Goal: Task Accomplishment & Management: Complete application form

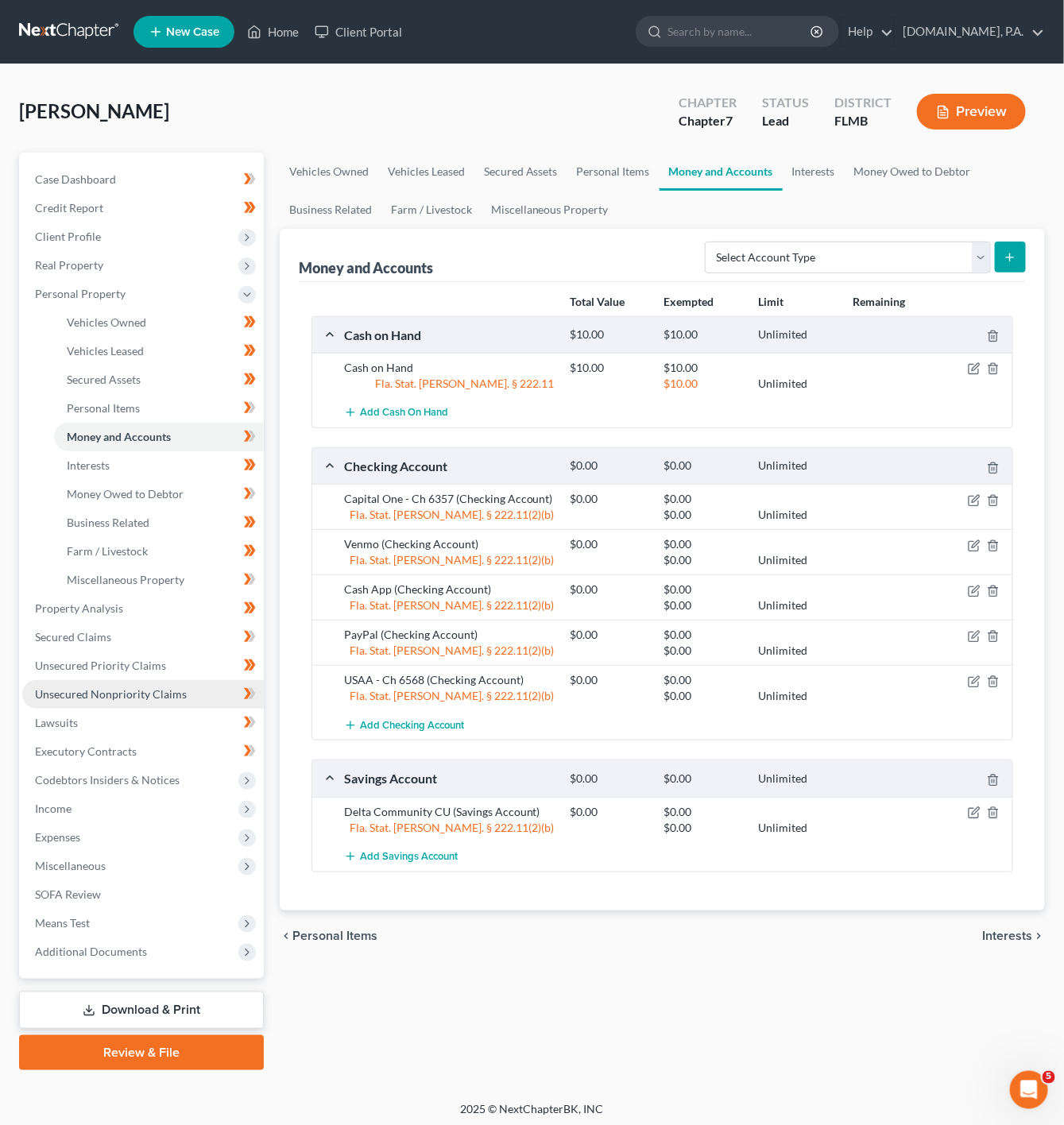
click at [141, 693] on span "Unsecured Nonpriority Claims" at bounding box center [111, 693] width 152 height 14
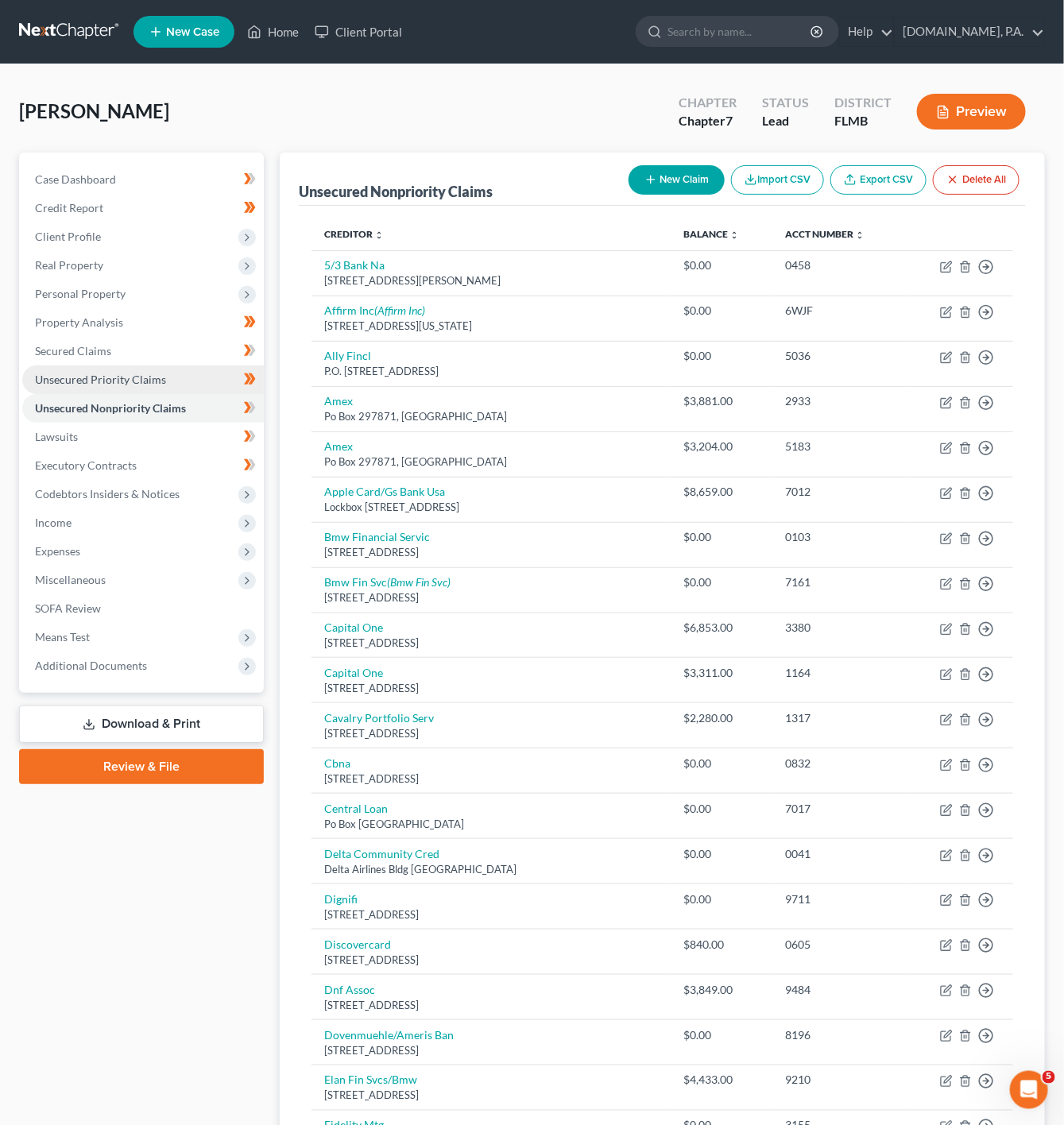
click at [141, 375] on span "Unsecured Priority Claims" at bounding box center [100, 379] width 131 height 14
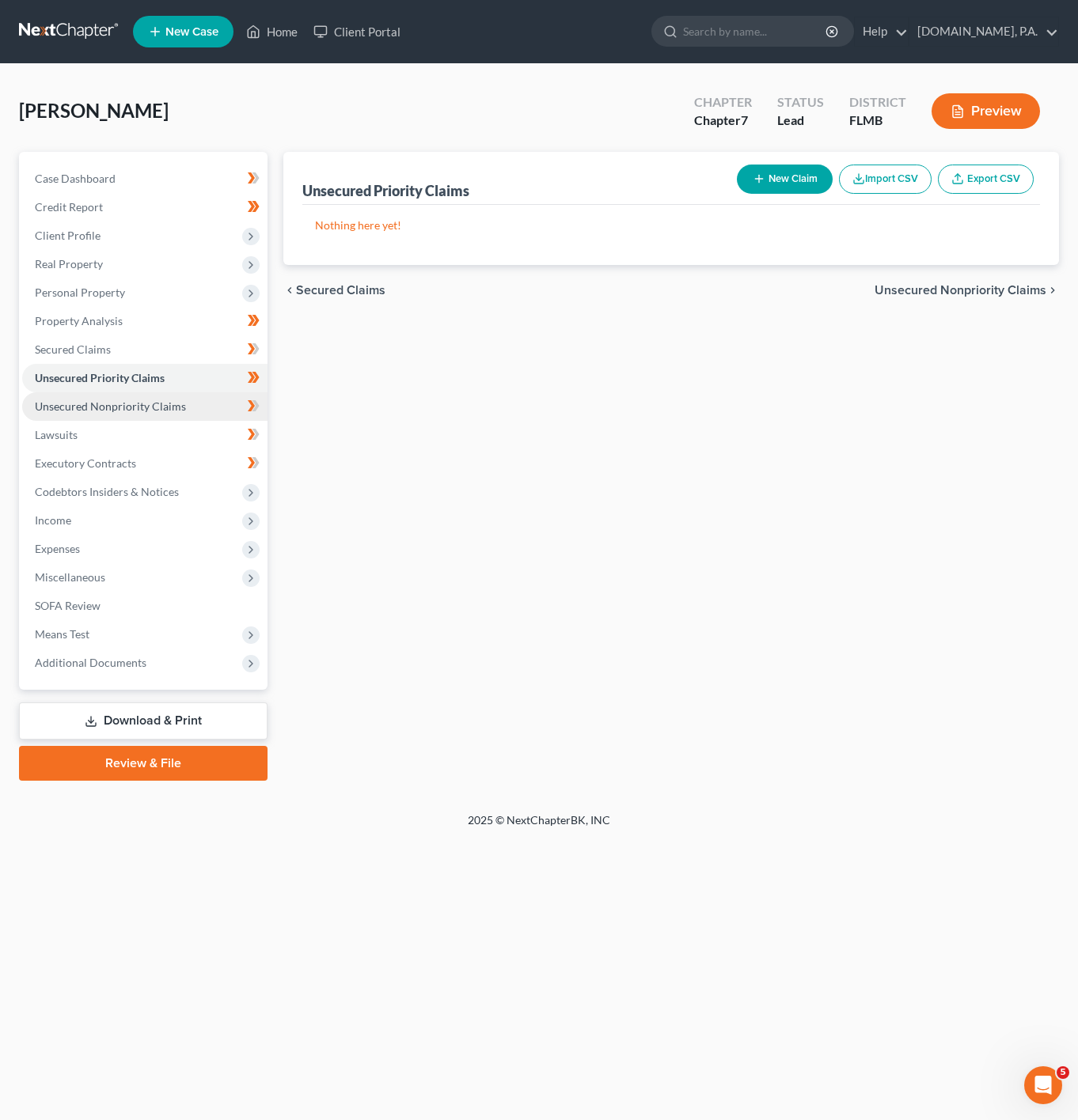
click at [134, 418] on link "Unsecured Nonpriority Claims" at bounding box center [144, 406] width 245 height 28
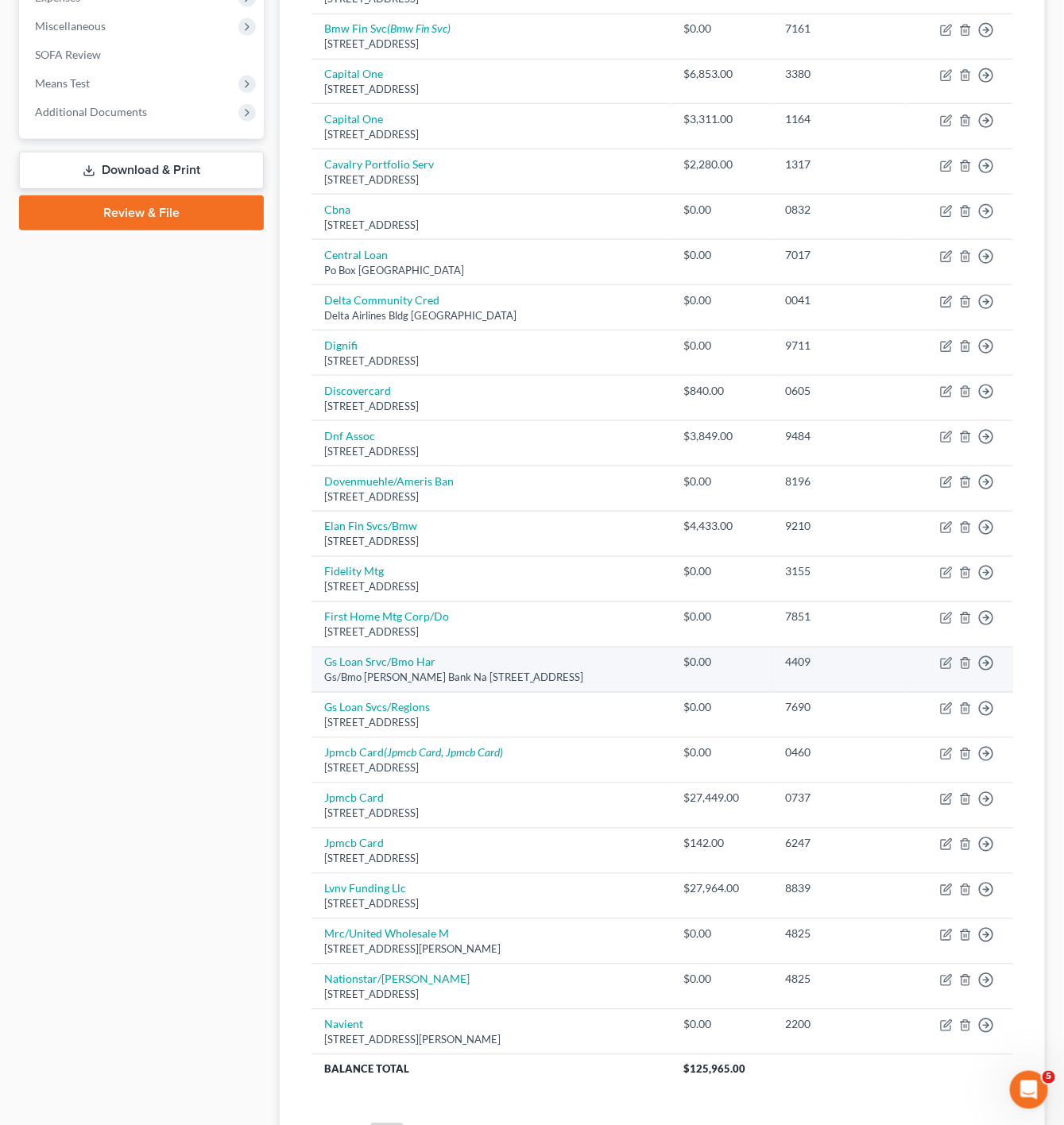
scroll to position [596, 0]
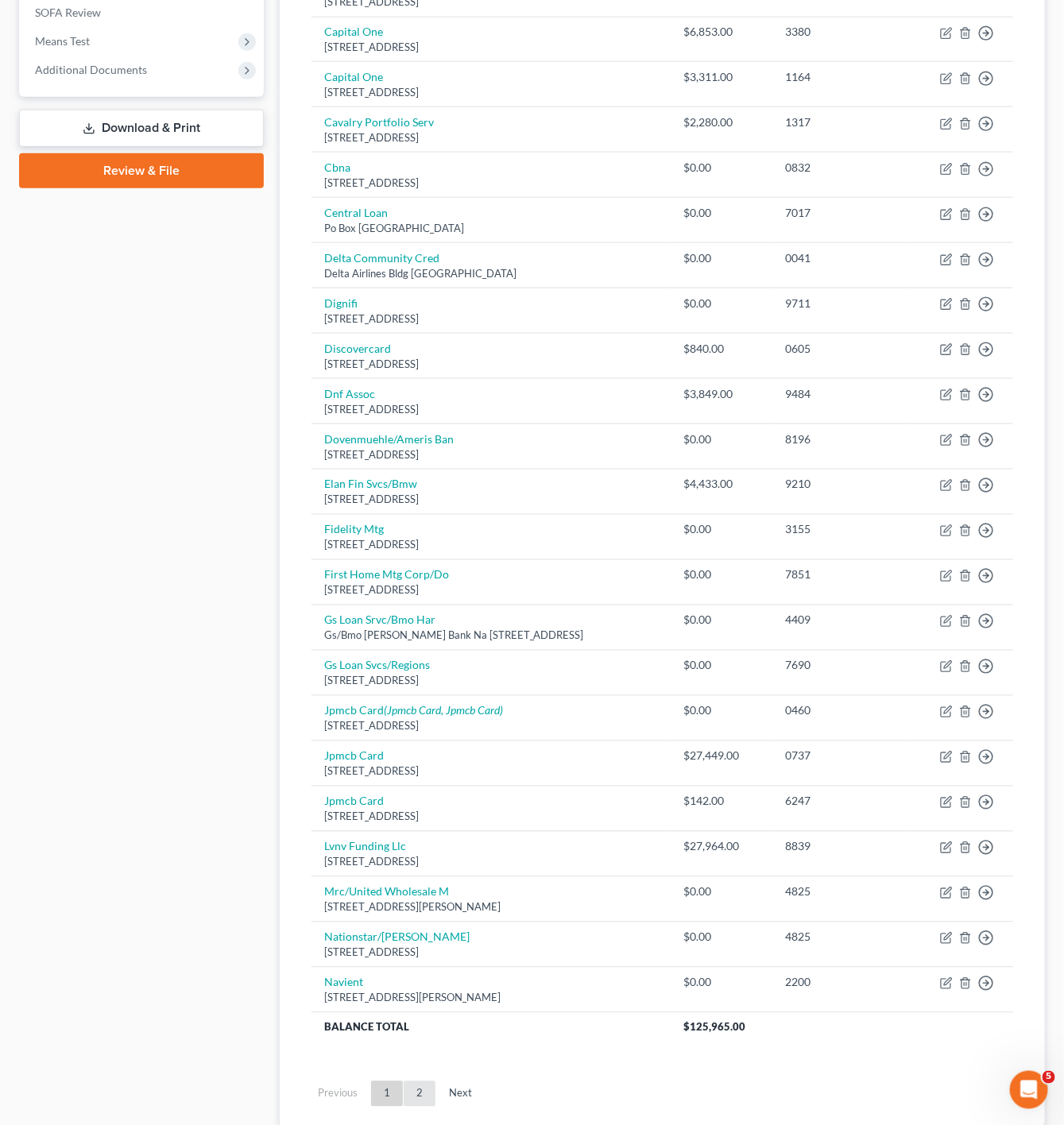
click at [417, 1107] on link "2" at bounding box center [420, 1095] width 31 height 26
click at [417, 1107] on div "Home New Case Client Portal [DOMAIN_NAME], P.A. [PERSON_NAME][EMAIL_ADDRESS][DO…" at bounding box center [532, 322] width 1064 height 1835
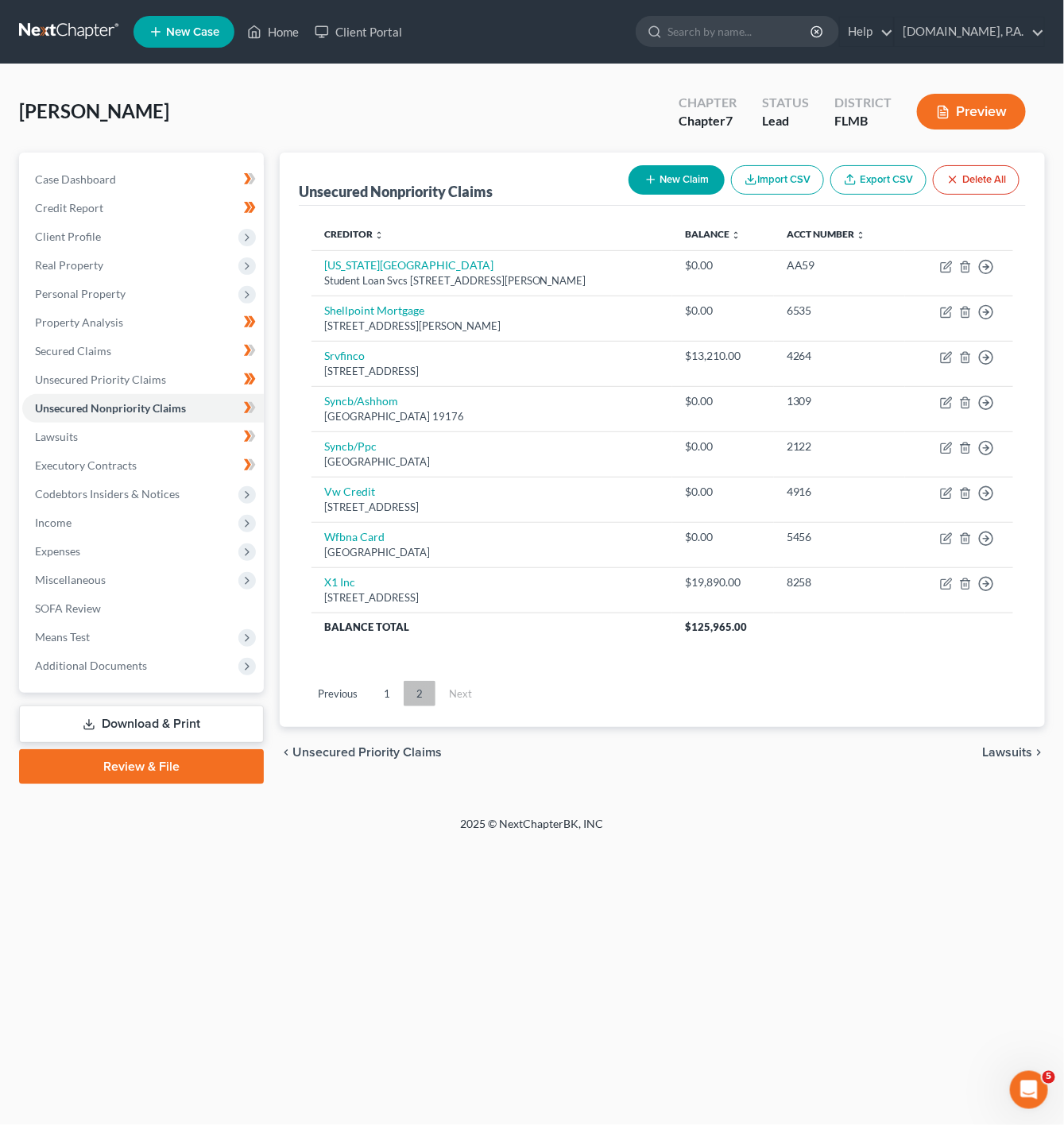
scroll to position [0, 0]
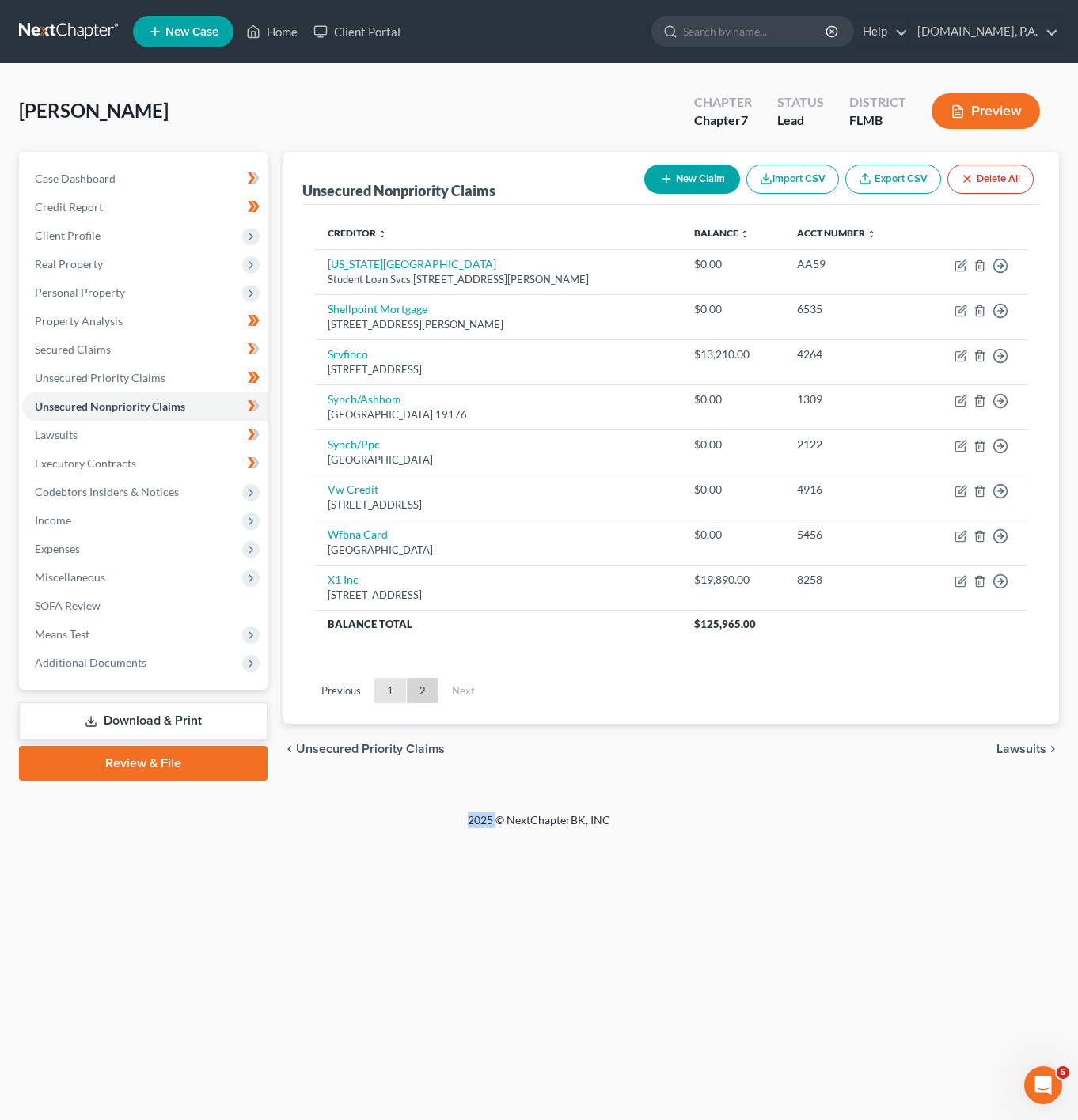
click at [390, 690] on link "1" at bounding box center [390, 691] width 31 height 26
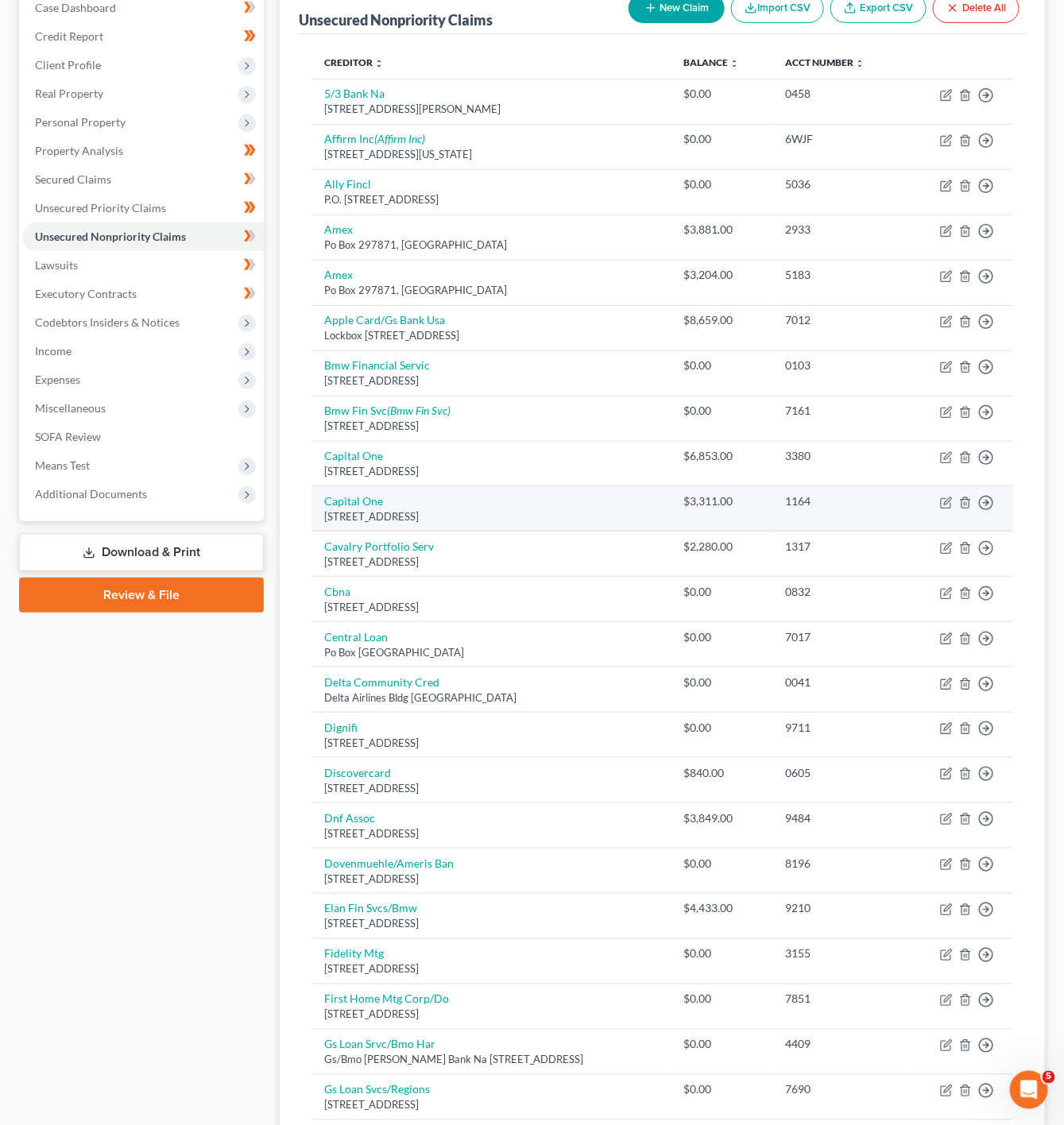
scroll to position [126, 0]
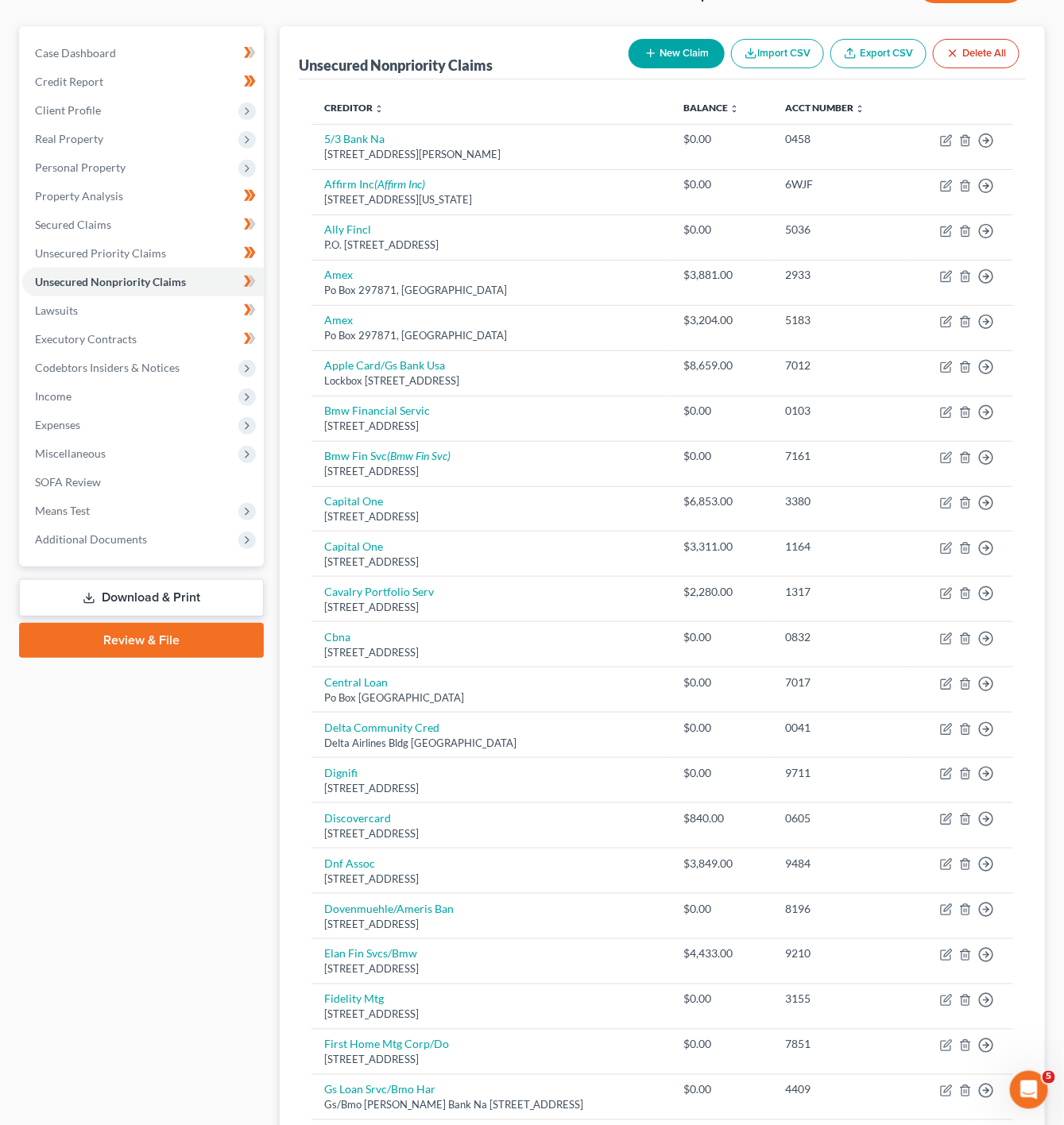
drag, startPoint x: 501, startPoint y: 46, endPoint x: 423, endPoint y: 62, distance: 79.6
click at [501, 46] on div "Unsecured Nonpriority Claims New Claim Import CSV Export CSV Delete All" at bounding box center [662, 53] width 727 height 53
click at [245, 141] on icon at bounding box center [247, 140] width 13 height 13
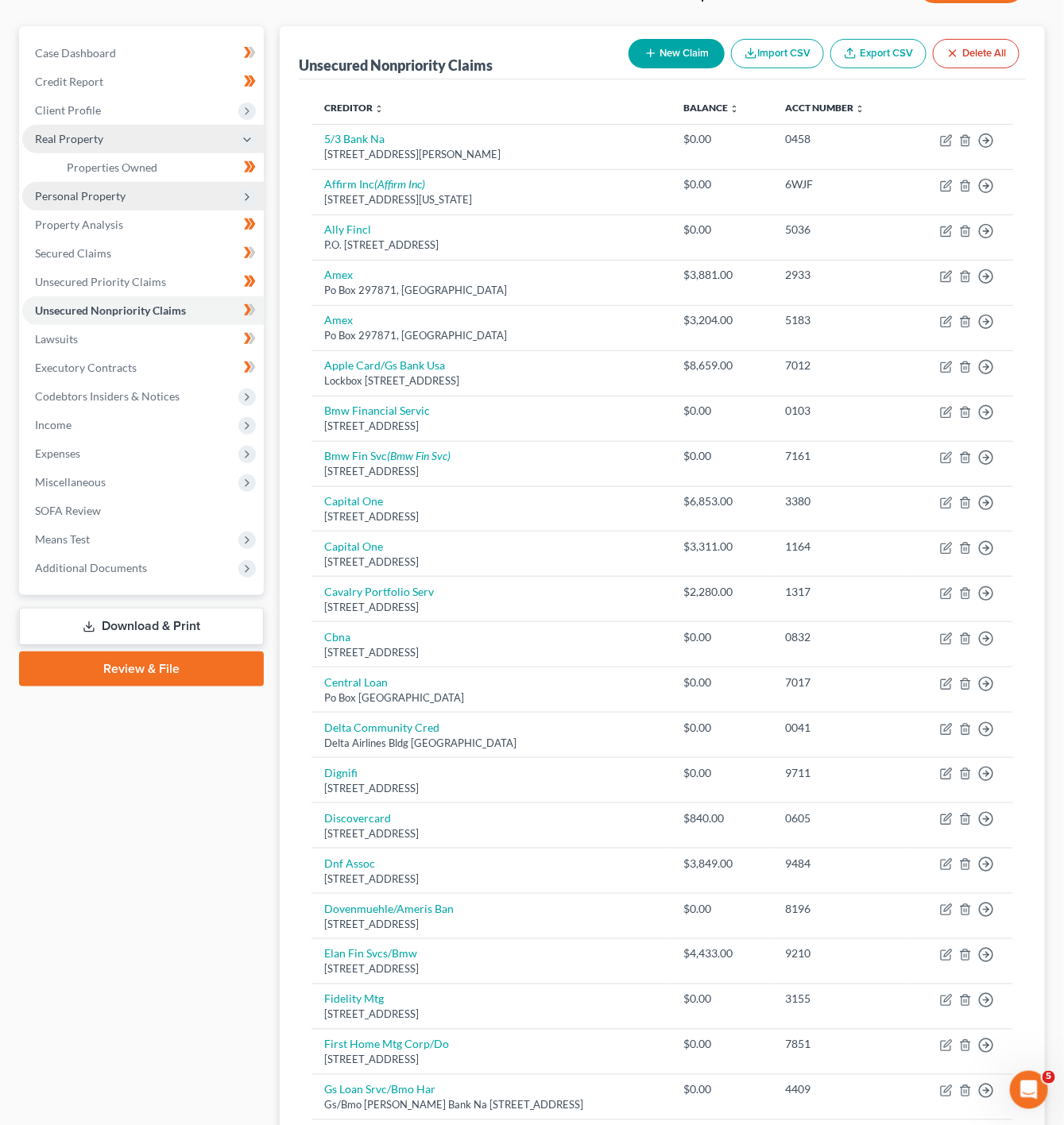
click at [188, 200] on span "Personal Property" at bounding box center [143, 195] width 242 height 29
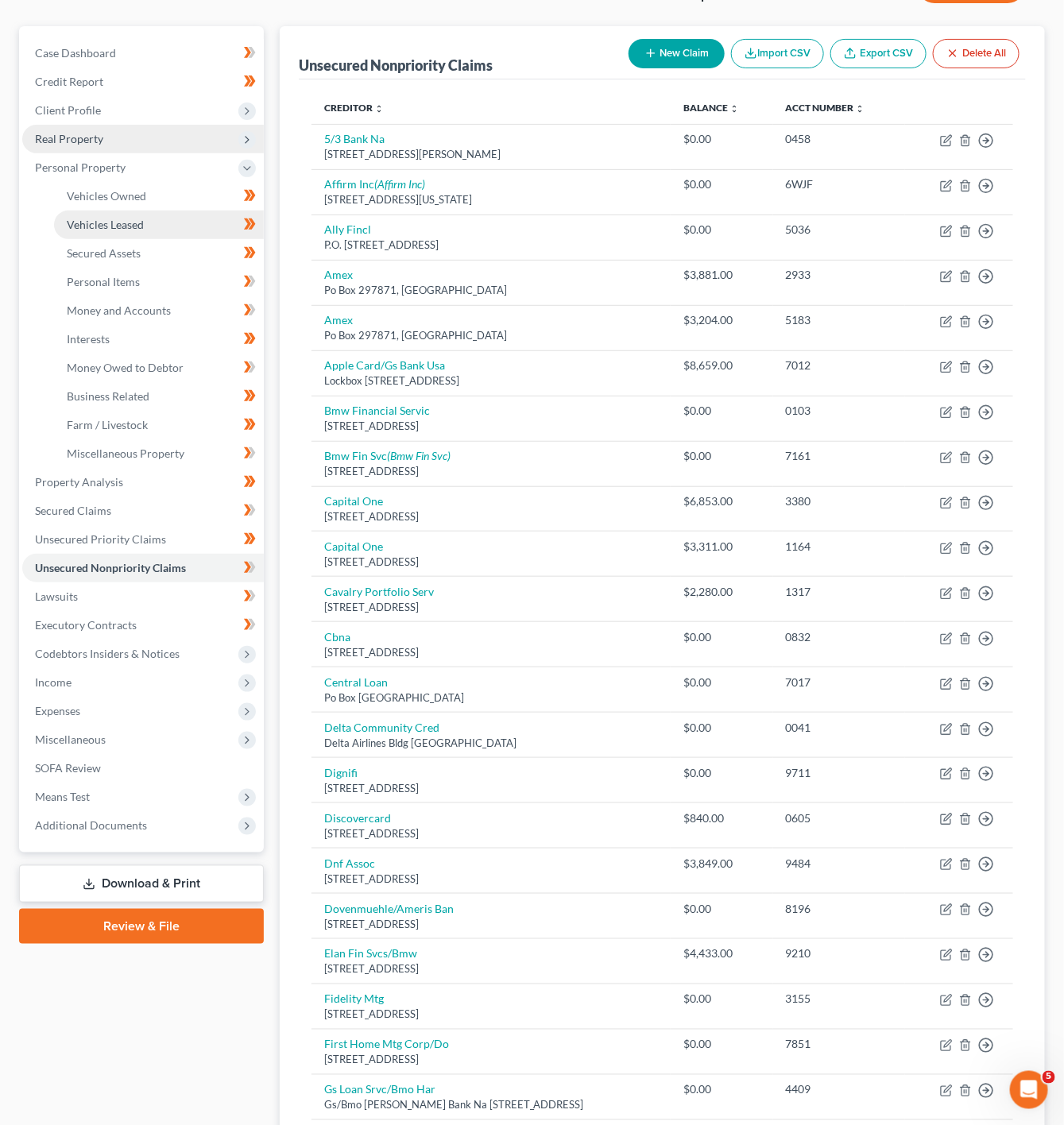
click at [119, 225] on span "Vehicles Leased" at bounding box center [105, 224] width 77 height 14
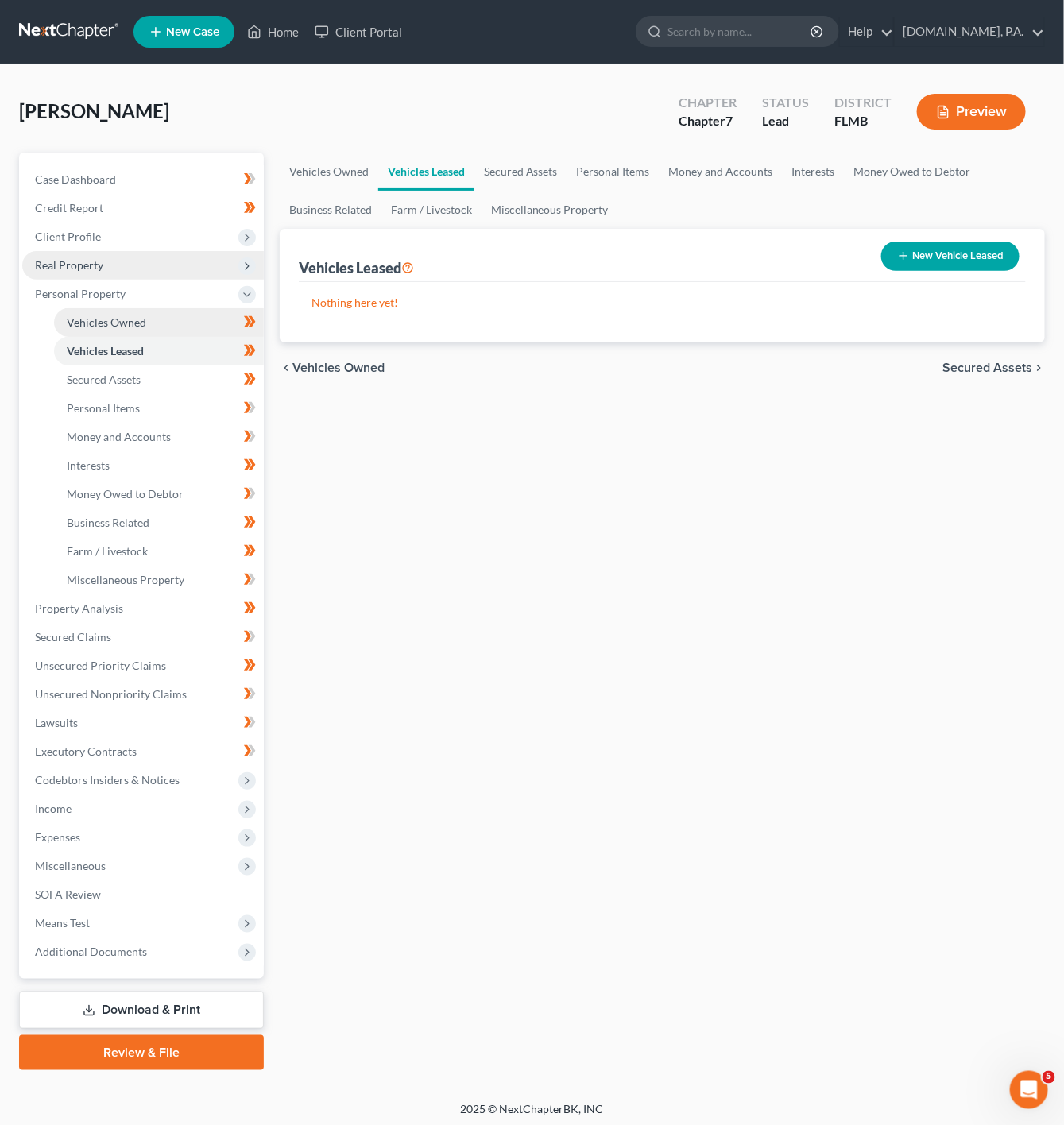
click at [131, 330] on link "Vehicles Owned" at bounding box center [160, 322] width 210 height 29
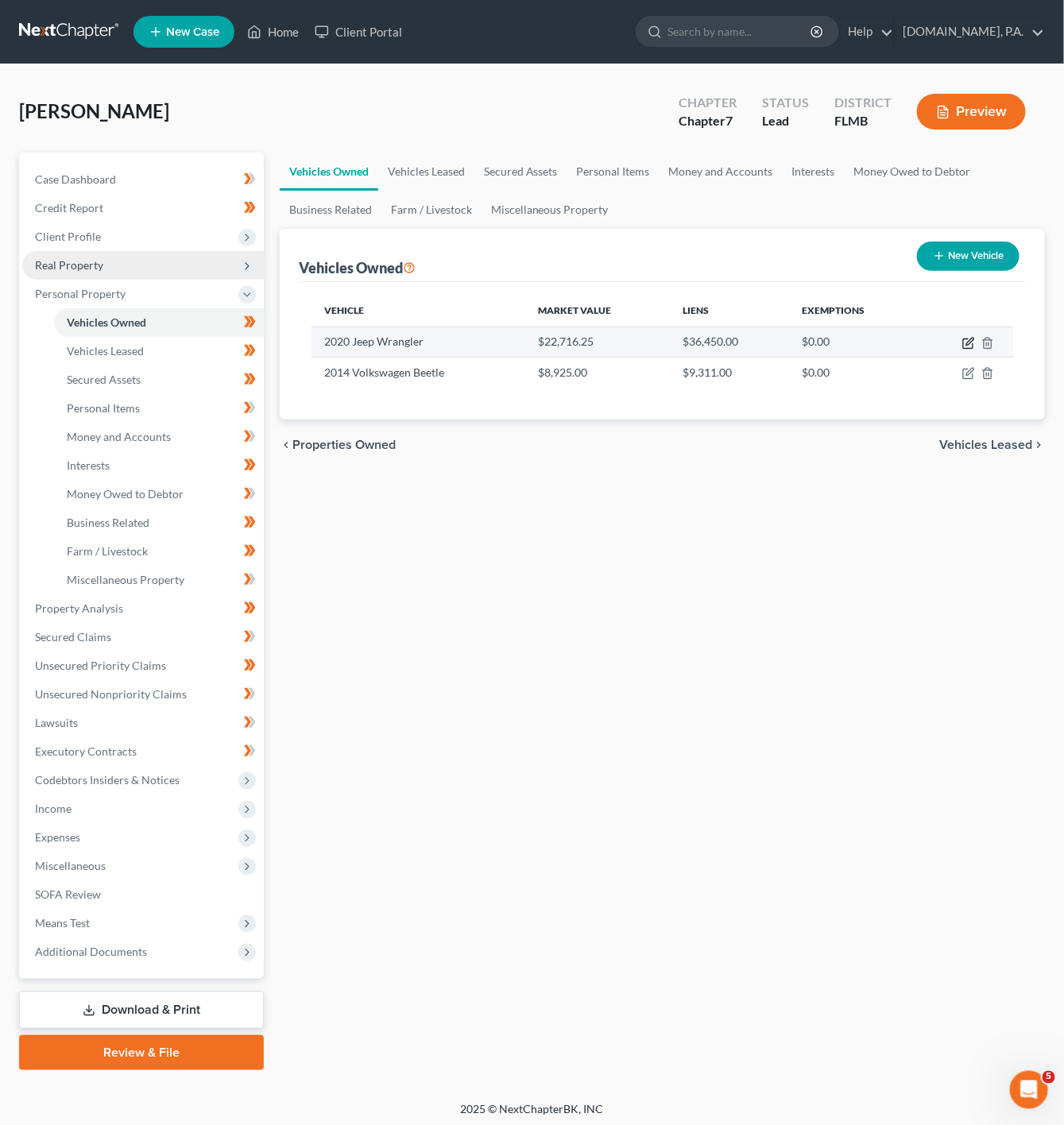
click at [973, 343] on icon "button" at bounding box center [969, 343] width 13 height 13
select select "0"
select select "6"
select select "3"
select select "0"
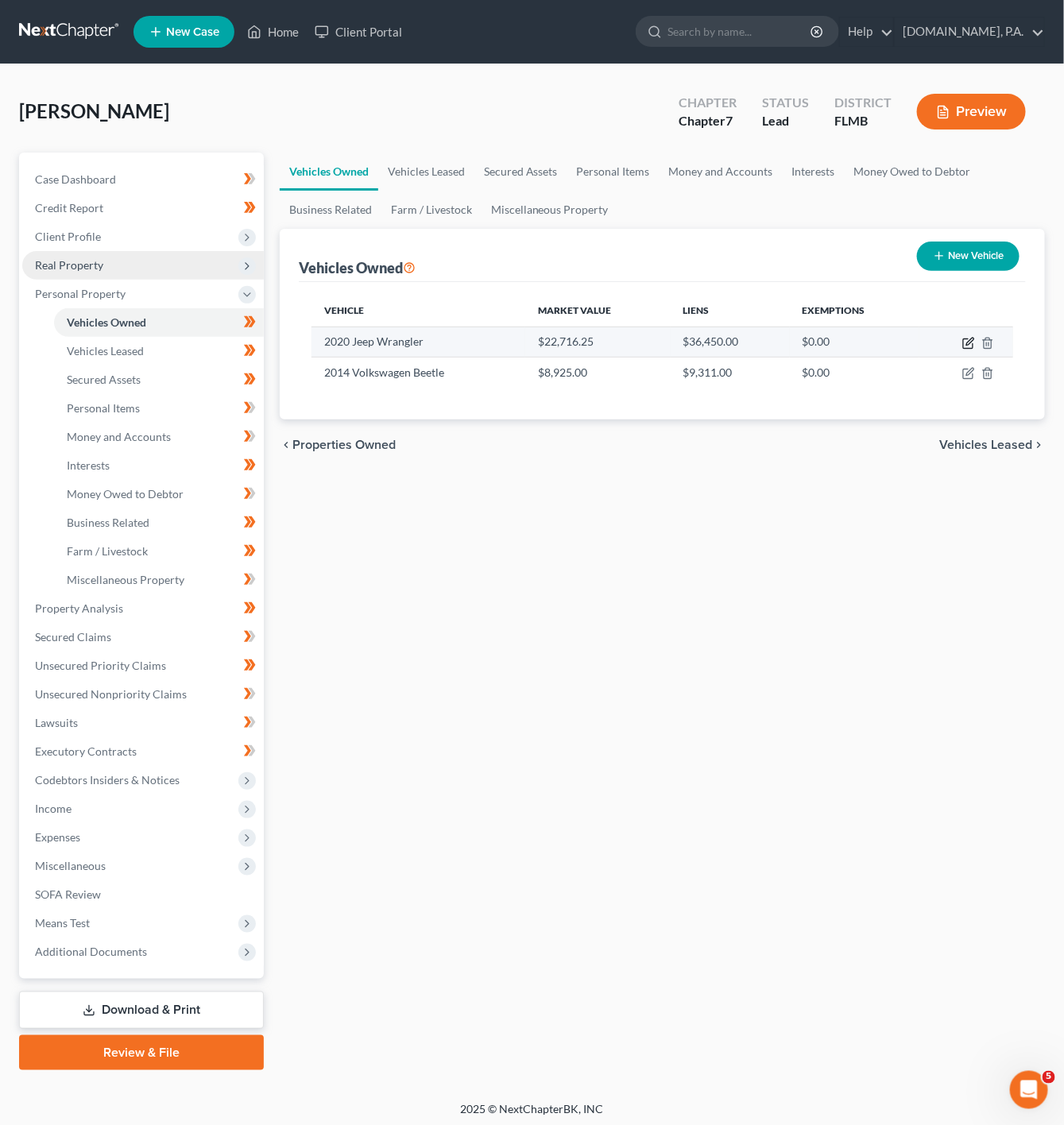
select select "10"
select select "0"
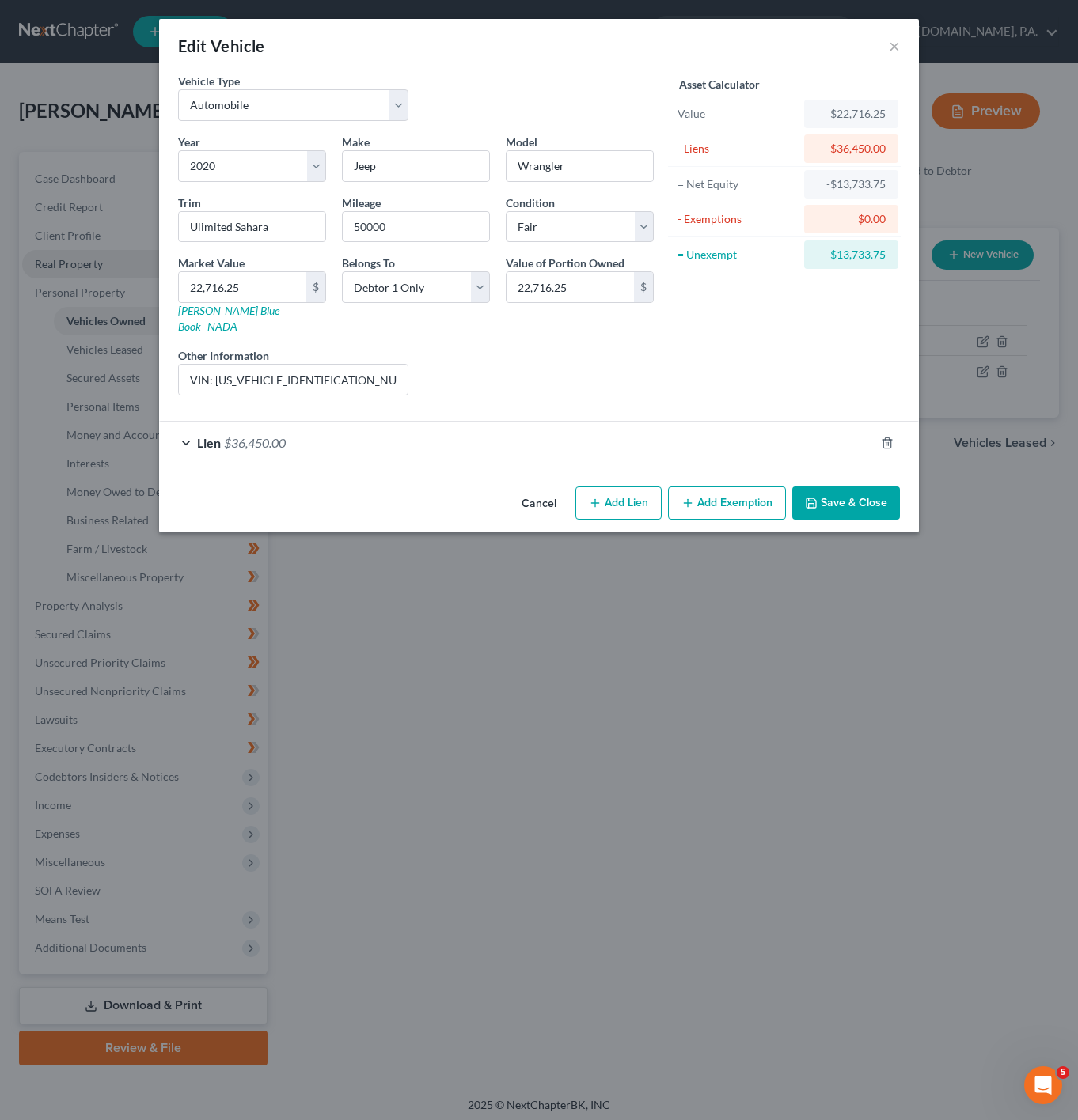
click at [307, 426] on div "Lien $36,450.00" at bounding box center [516, 442] width 715 height 42
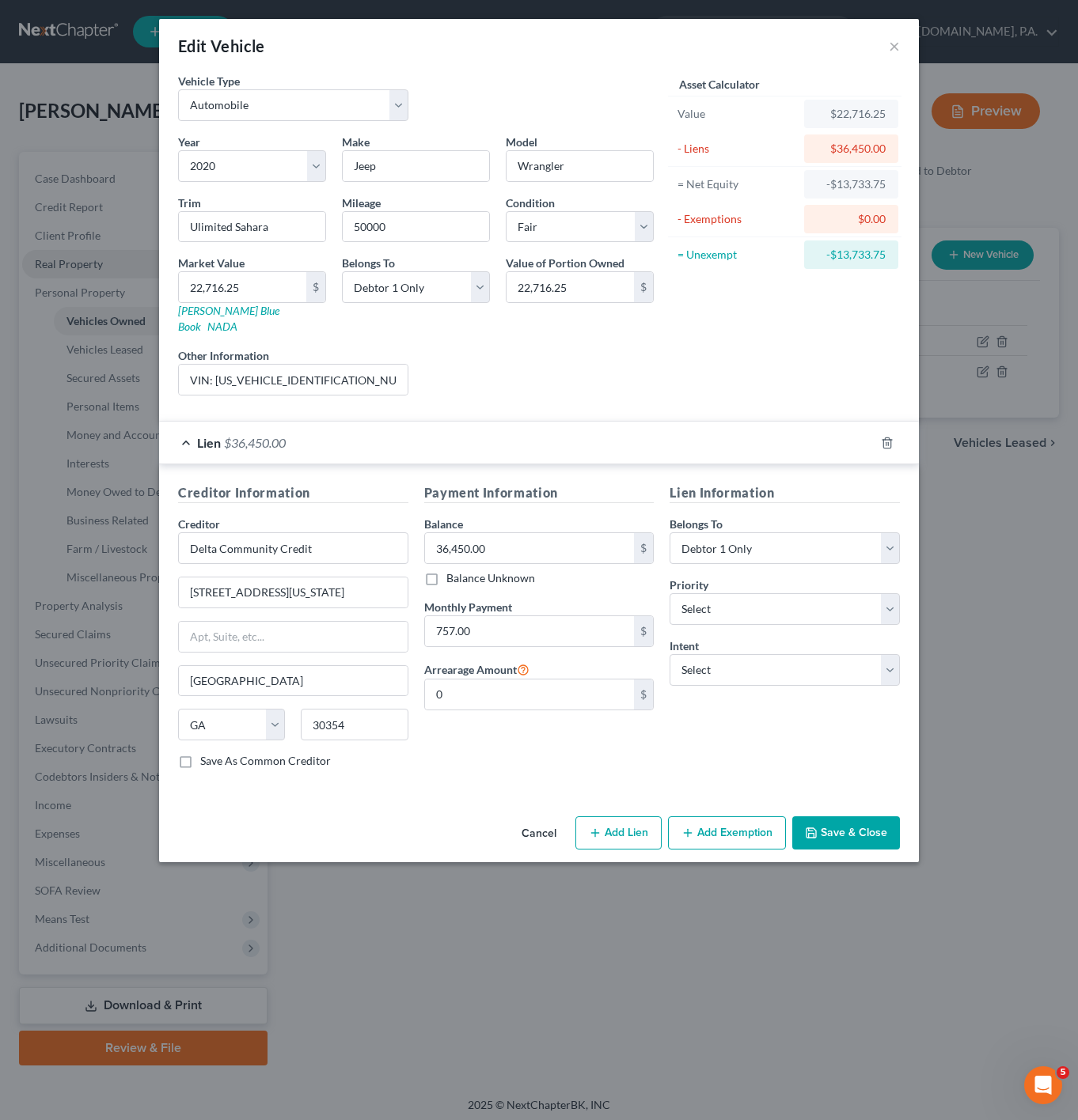
click at [307, 426] on div "Lien $36,450.00" at bounding box center [516, 442] width 715 height 42
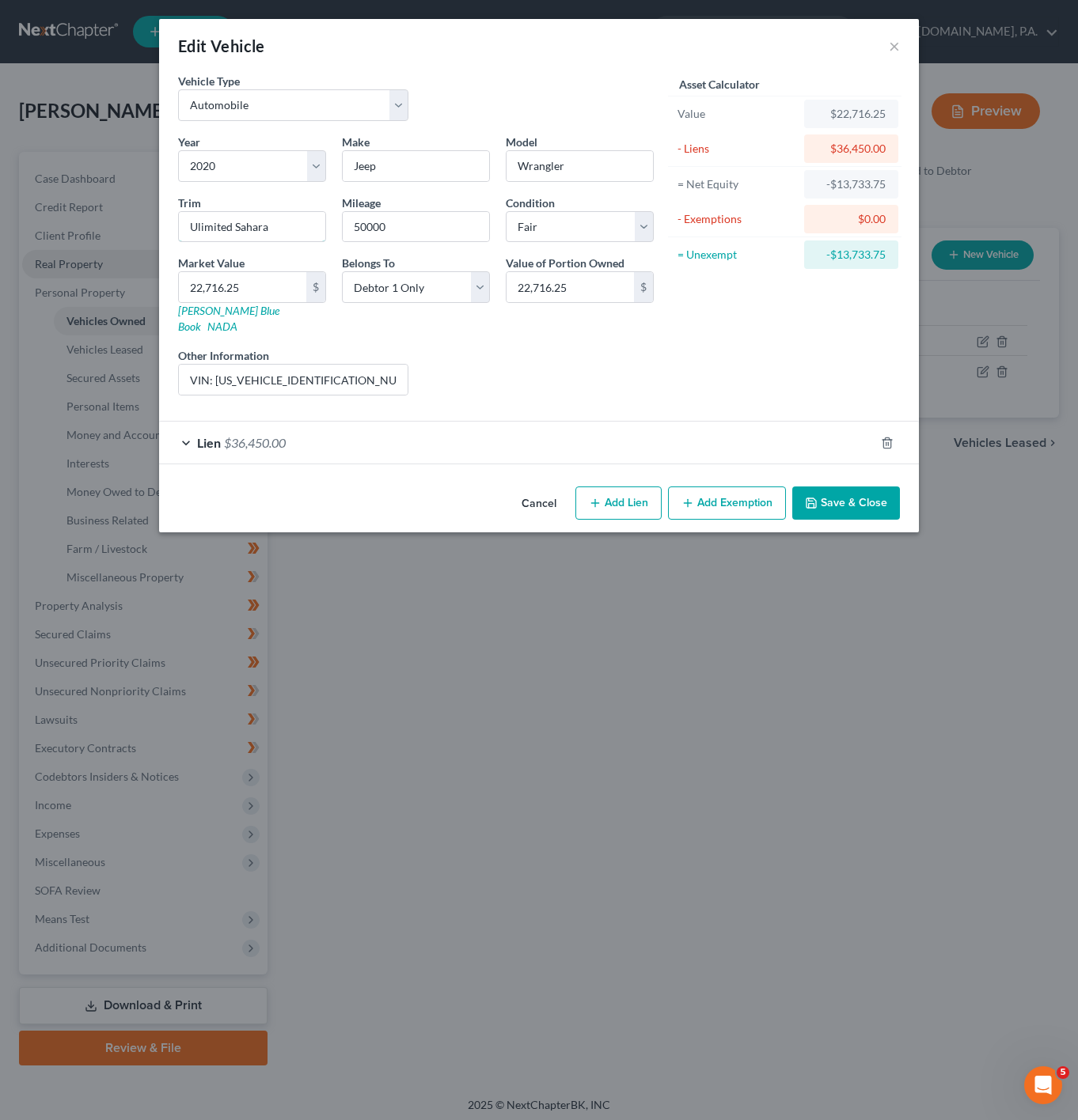
drag, startPoint x: 196, startPoint y: 226, endPoint x: 181, endPoint y: 261, distance: 38.1
click at [196, 226] on input "Ulimited Sahara" at bounding box center [252, 227] width 146 height 30
type input "Unlimited Sahara"
click at [891, 43] on button "×" at bounding box center [894, 46] width 11 height 19
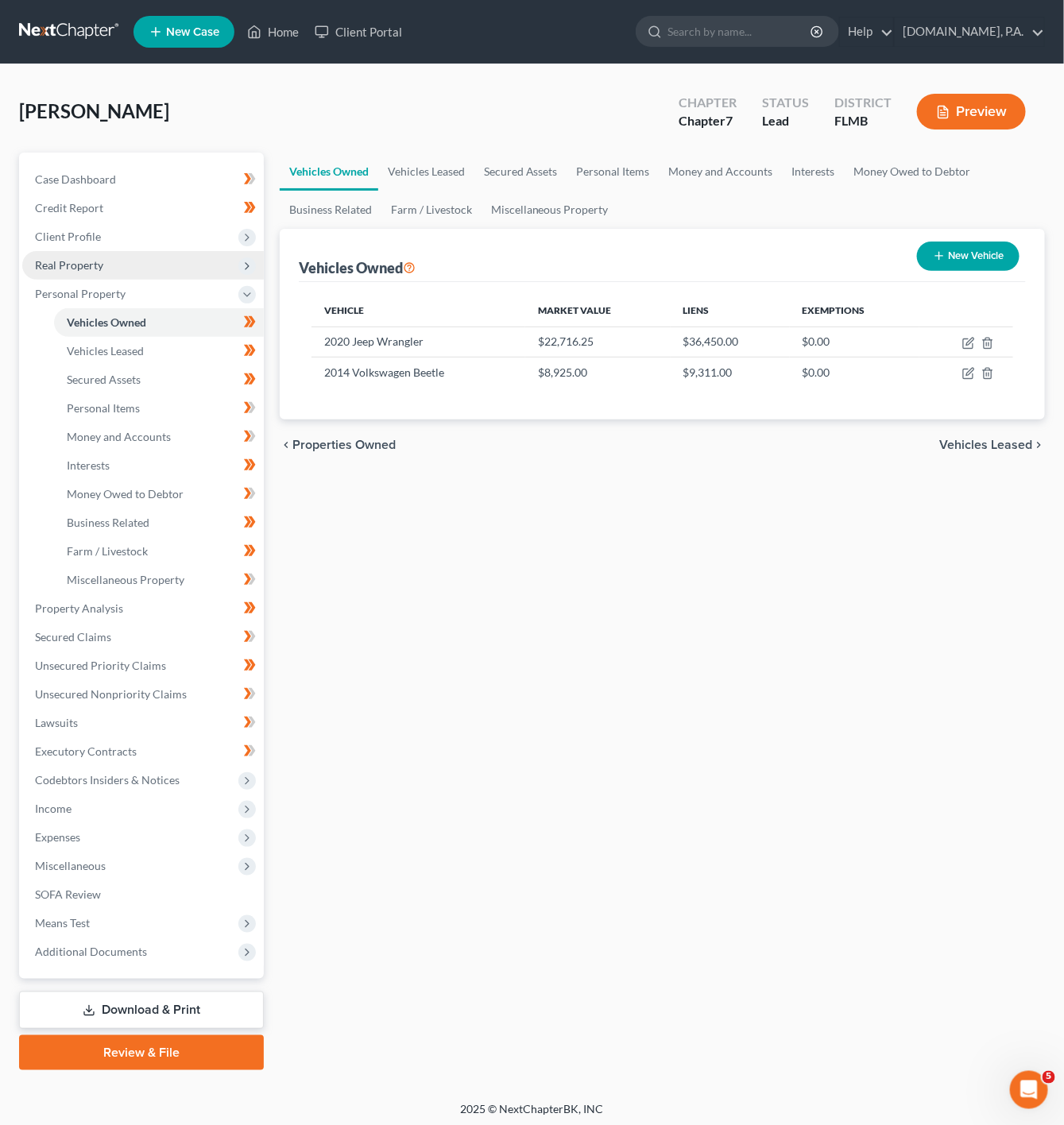
click at [187, 262] on span "Real Property" at bounding box center [143, 265] width 242 height 29
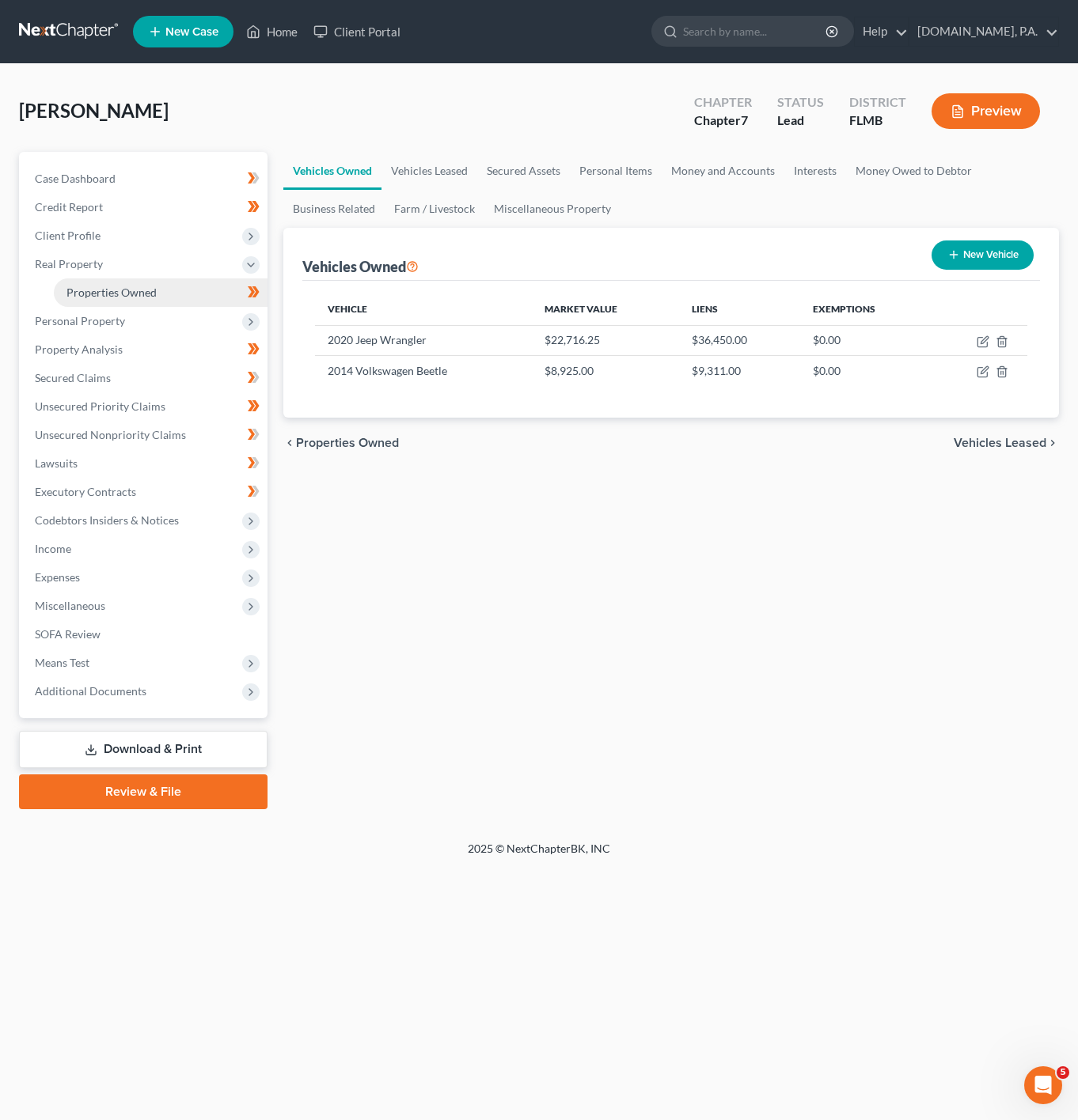
click at [152, 305] on link "Properties Owned" at bounding box center [161, 292] width 214 height 28
